Goal: Task Accomplishment & Management: Manage account settings

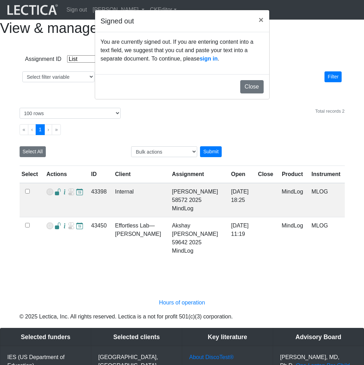
select select "in"
select select "100"
click at [262, 22] on span "×" at bounding box center [260, 19] width 5 height 9
click at [200, 62] on link "sign in" at bounding box center [209, 59] width 18 height 6
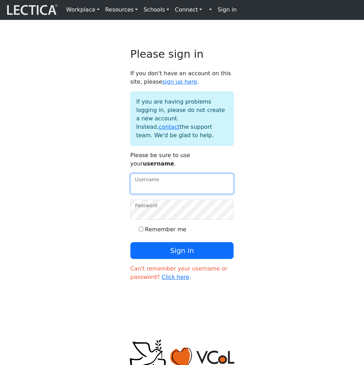
type input "amcorreia"
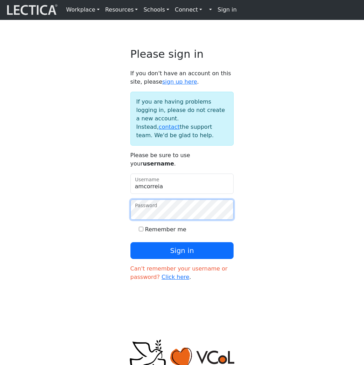
click at [182, 259] on button "Sign in" at bounding box center [182, 250] width 104 height 17
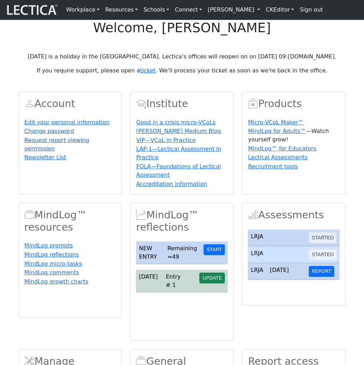
click at [229, 14] on link "[PERSON_NAME]" at bounding box center [234, 10] width 58 height 14
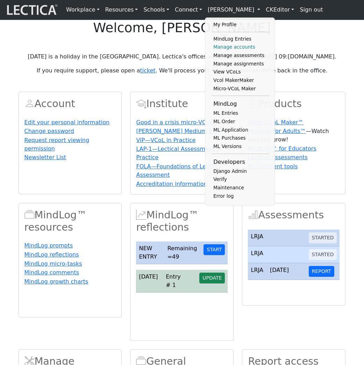
click at [224, 50] on link "Manage accounts" at bounding box center [241, 47] width 58 height 8
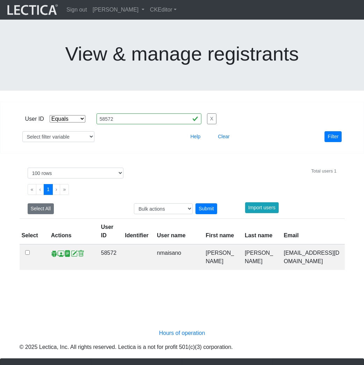
select select "equal"
select select "100"
select select "first_name"
select select
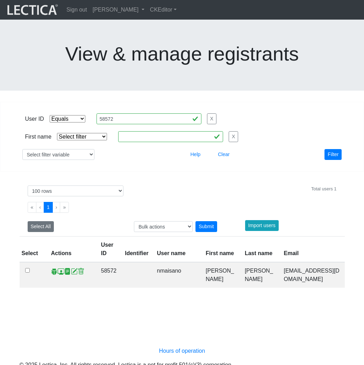
select select "iexact"
click at [130, 131] on input "text" at bounding box center [170, 136] width 105 height 11
paste input "[PERSON_NAME]"
type input "[PERSON_NAME]"
select select
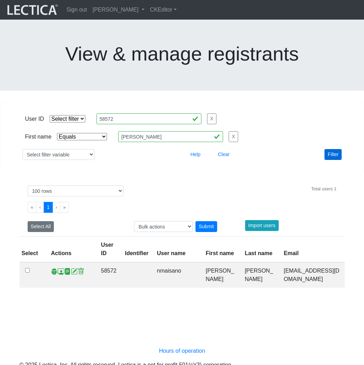
click at [334, 149] on button "Filter" at bounding box center [333, 154] width 17 height 11
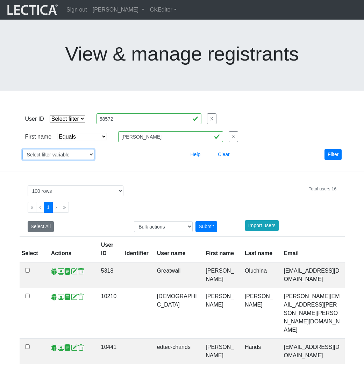
select select "last_name"
select select
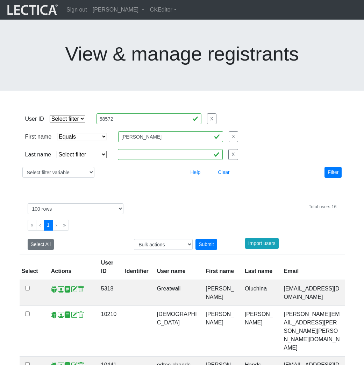
select select "iexact"
click at [130, 149] on input "text" at bounding box center [170, 154] width 105 height 11
paste input "[PERSON_NAME]"
type input "[PERSON_NAME]"
click at [337, 167] on button "Filter" at bounding box center [333, 172] width 17 height 11
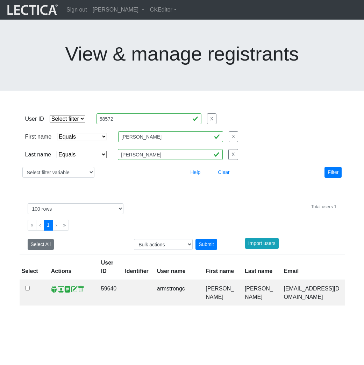
click at [98, 319] on div at bounding box center [176, 325] width 325 height 12
click at [59, 285] on span at bounding box center [61, 288] width 7 height 7
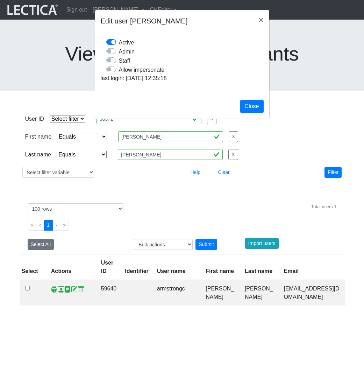
click at [119, 74] on label "Allow impersonate" at bounding box center [142, 69] width 46 height 9
click at [112, 72] on input "Allow impersonate" at bounding box center [109, 68] width 6 height 7
checkbox input "true"
click at [250, 113] on button "Close" at bounding box center [251, 106] width 23 height 13
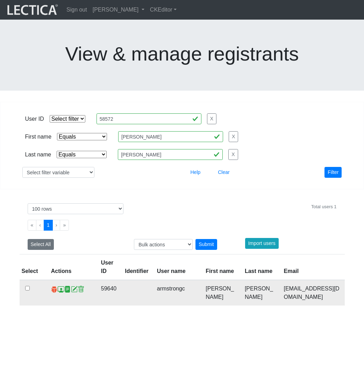
click at [53, 285] on span at bounding box center [54, 288] width 7 height 7
